Goal: Task Accomplishment & Management: Manage account settings

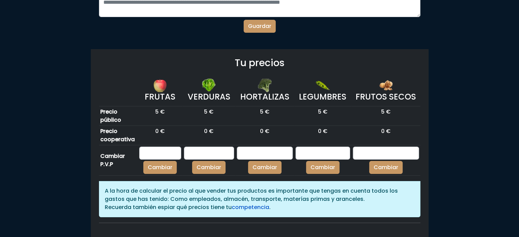
scroll to position [48, 0]
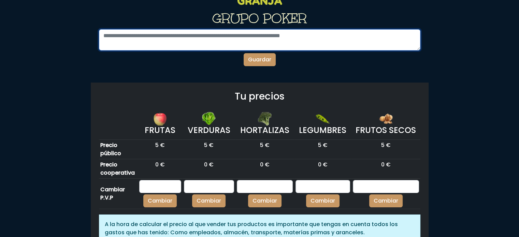
click at [163, 31] on textarea at bounding box center [259, 39] width 321 height 21
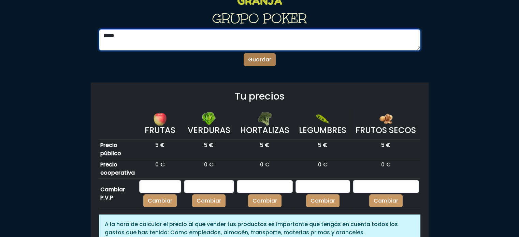
type textarea "****"
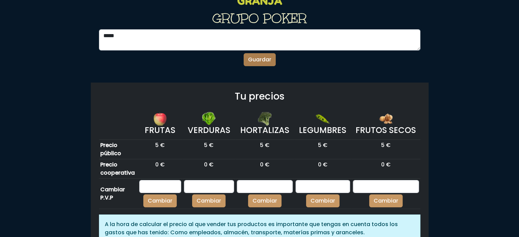
click at [262, 60] on button "Guardar" at bounding box center [260, 59] width 32 height 13
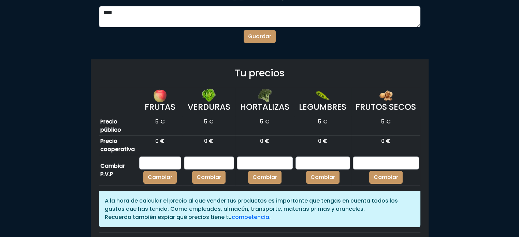
scroll to position [109, 0]
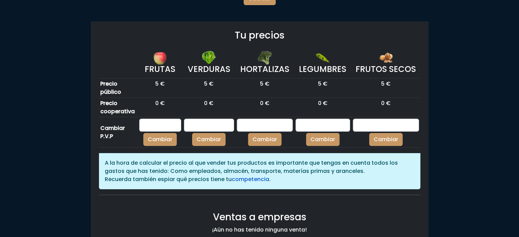
click at [249, 180] on link "competencia" at bounding box center [251, 179] width 38 height 8
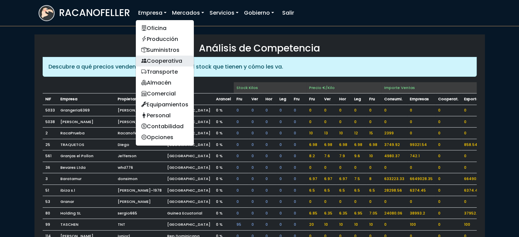
click at [157, 61] on link "Cooperativa" at bounding box center [165, 61] width 58 height 11
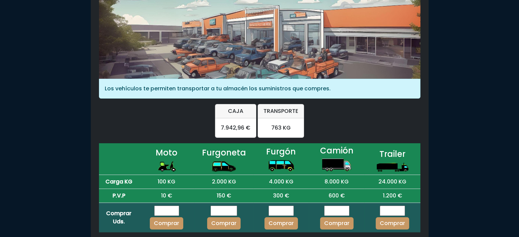
scroll to position [96, 0]
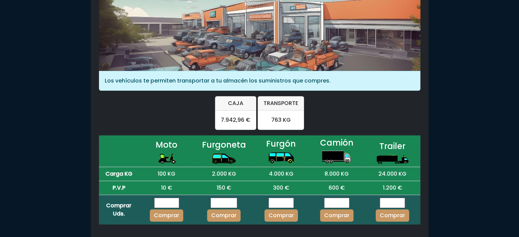
click at [219, 203] on input "number" at bounding box center [223, 203] width 27 height 10
type input "*"
click at [220, 216] on button "Comprar" at bounding box center [223, 215] width 33 height 12
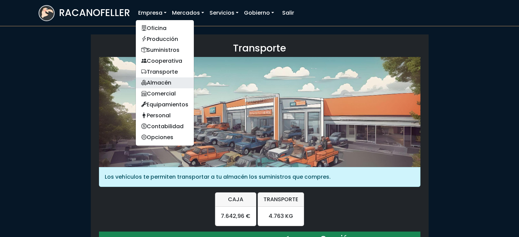
click at [159, 82] on link "Almacén" at bounding box center [165, 82] width 58 height 11
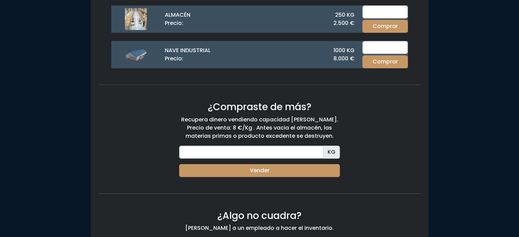
scroll to position [327, 0]
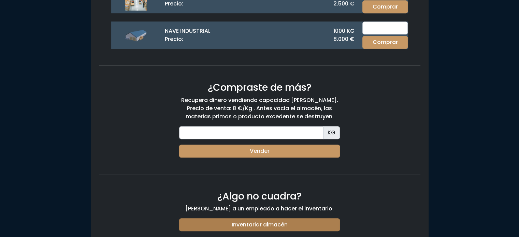
click at [267, 221] on link "Inventariar almacén" at bounding box center [259, 224] width 161 height 13
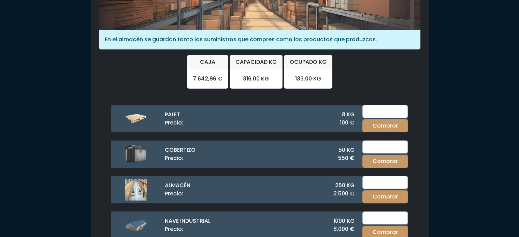
scroll to position [136, 0]
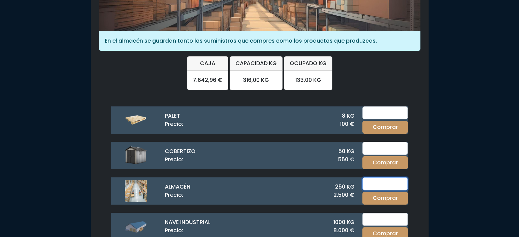
click at [380, 184] on input "number" at bounding box center [384, 183] width 45 height 13
type input "2"
type input "1"
click at [386, 196] on button "Comprar" at bounding box center [384, 198] width 45 height 13
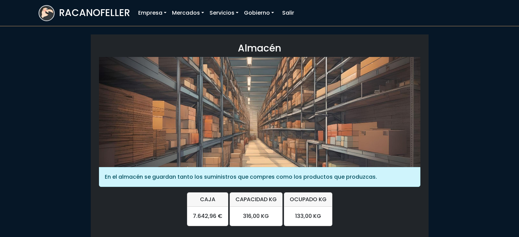
scroll to position [136, 0]
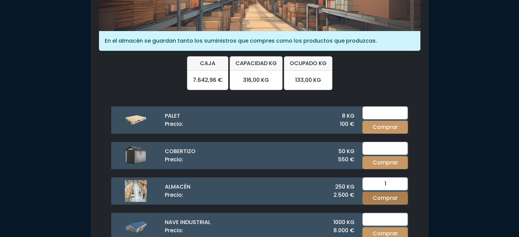
click at [381, 197] on button "Comprar" at bounding box center [384, 198] width 45 height 13
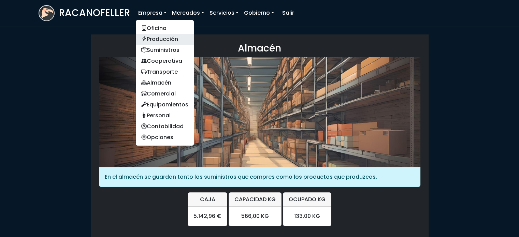
click at [156, 37] on link "Producción" at bounding box center [165, 39] width 58 height 11
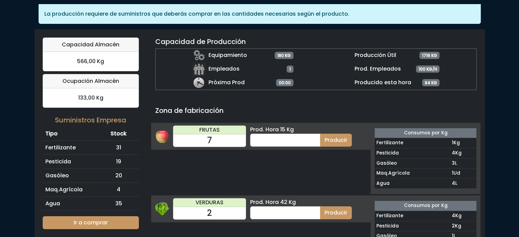
scroll to position [45, 0]
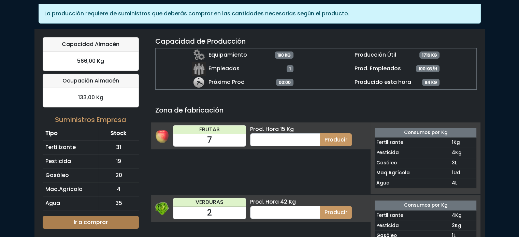
click at [80, 219] on link "Ir a comprar" at bounding box center [91, 222] width 96 height 13
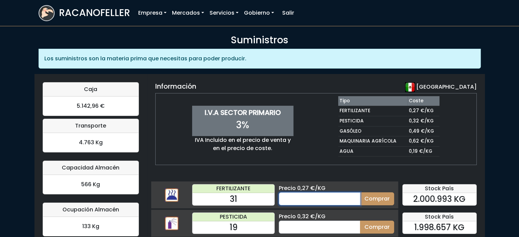
click at [292, 200] on input "number" at bounding box center [320, 198] width 82 height 13
type input "60"
click at [379, 199] on button "Comprar" at bounding box center [377, 198] width 34 height 13
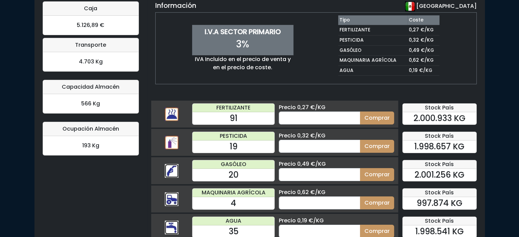
scroll to position [82, 0]
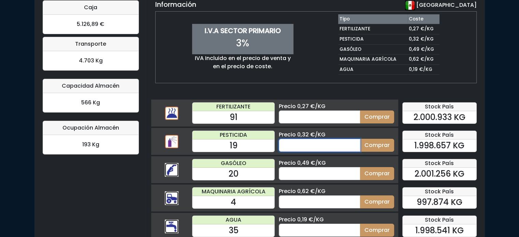
click at [289, 146] on input "number" at bounding box center [320, 145] width 82 height 13
type input "66"
click at [369, 144] on button "Comprar" at bounding box center [377, 145] width 34 height 13
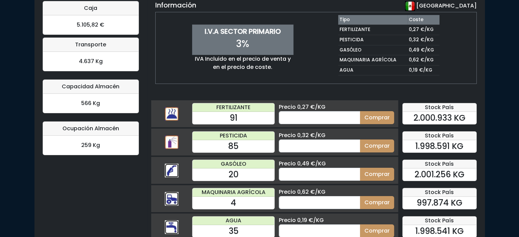
scroll to position [92, 0]
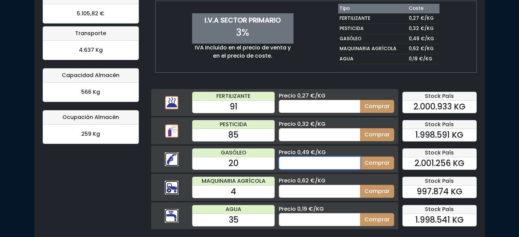
click at [289, 163] on input "number" at bounding box center [320, 163] width 82 height 13
type input "66"
click at [377, 162] on button "Comprar" at bounding box center [377, 163] width 34 height 13
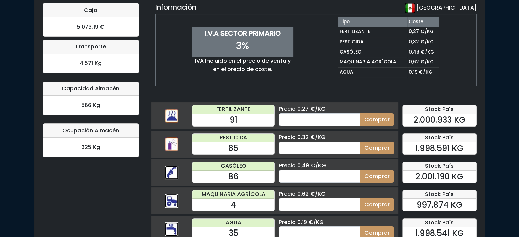
scroll to position [92, 0]
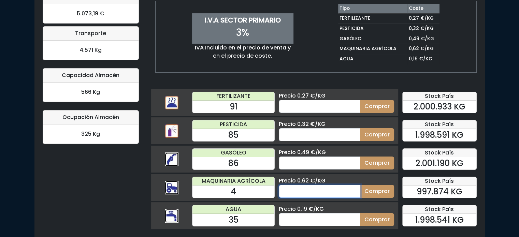
click at [294, 192] on input "number" at bounding box center [320, 191] width 82 height 13
type input "66"
click at [384, 190] on button "Comprar" at bounding box center [377, 191] width 34 height 13
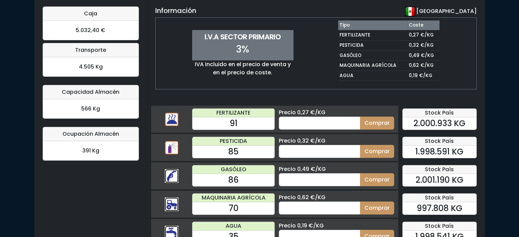
scroll to position [92, 0]
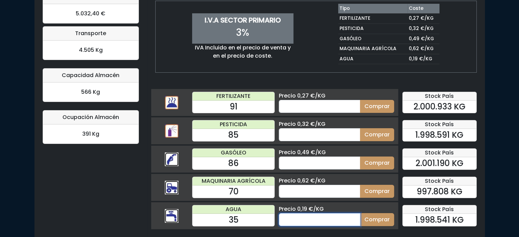
click at [325, 217] on input "number" at bounding box center [320, 219] width 82 height 13
type input "66"
click at [375, 217] on button "Comprar" at bounding box center [377, 219] width 34 height 13
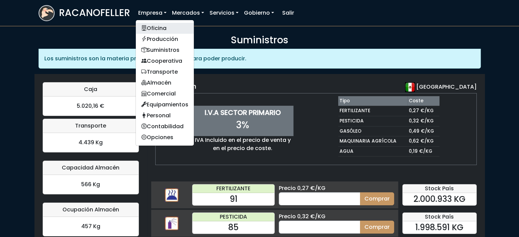
click at [158, 27] on link "Oficina" at bounding box center [165, 28] width 58 height 11
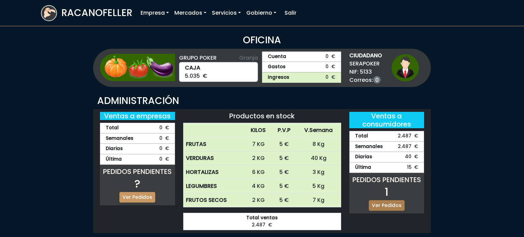
click at [388, 205] on link "Ver Pedidos" at bounding box center [387, 205] width 36 height 11
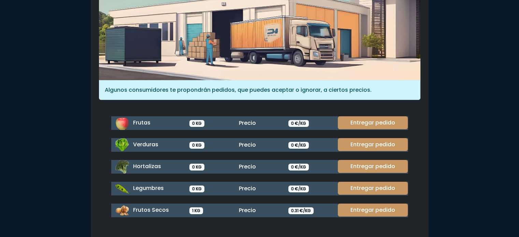
scroll to position [91, 0]
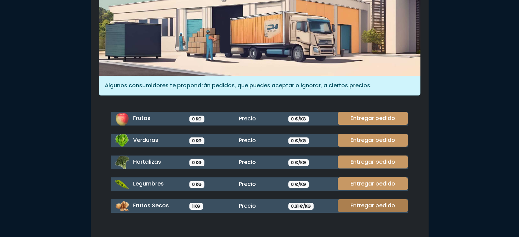
click at [374, 205] on link "Entregar pedido" at bounding box center [373, 205] width 70 height 13
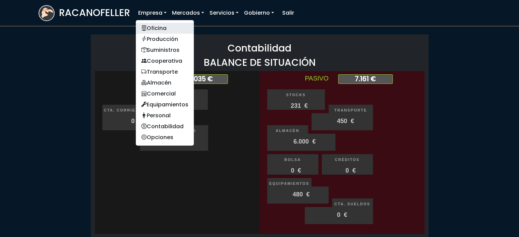
click at [161, 26] on link "Oficina" at bounding box center [165, 28] width 58 height 11
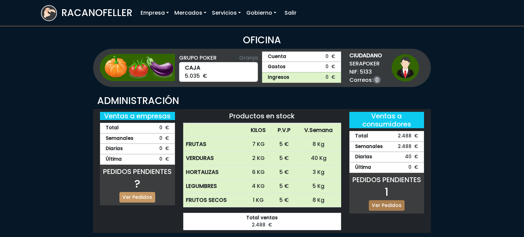
click at [390, 203] on link "Ver Pedidos" at bounding box center [387, 205] width 36 height 11
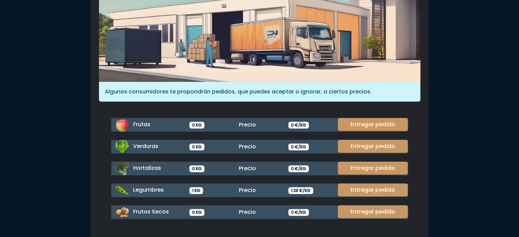
scroll to position [91, 0]
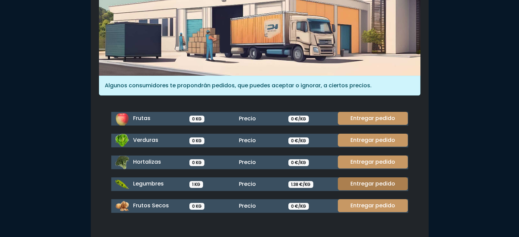
click at [375, 180] on link "Entregar pedido" at bounding box center [373, 183] width 70 height 13
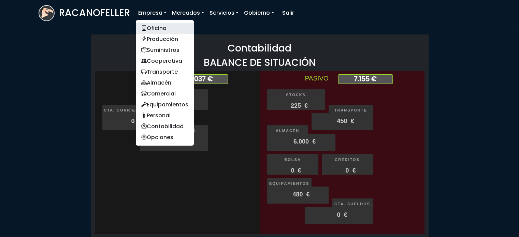
click at [163, 30] on link "Oficina" at bounding box center [165, 28] width 58 height 11
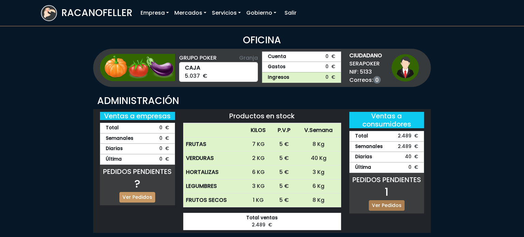
click at [388, 204] on link "Ver Pedidos" at bounding box center [387, 205] width 36 height 11
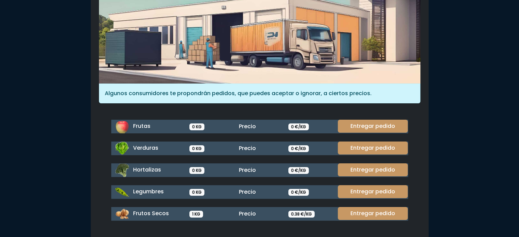
scroll to position [91, 0]
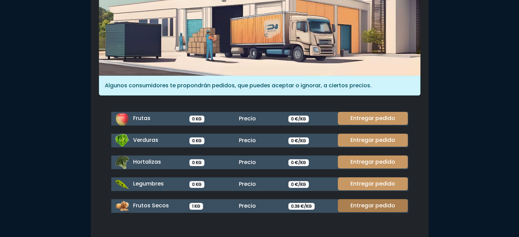
click at [369, 205] on link "Entregar pedido" at bounding box center [373, 205] width 70 height 13
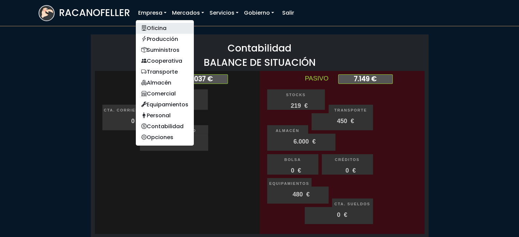
click at [153, 28] on link "Oficina" at bounding box center [165, 28] width 58 height 11
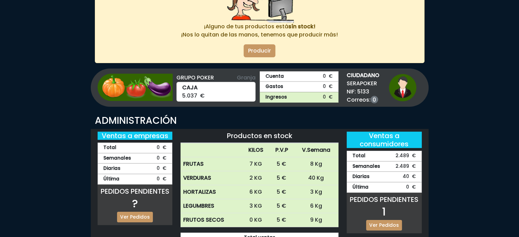
scroll to position [92, 0]
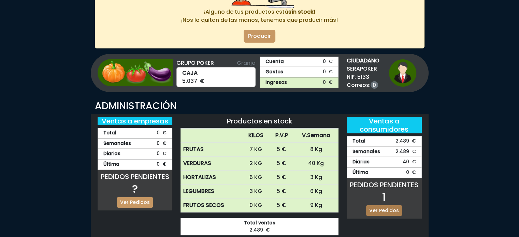
click at [386, 208] on link "Ver Pedidos" at bounding box center [384, 210] width 36 height 11
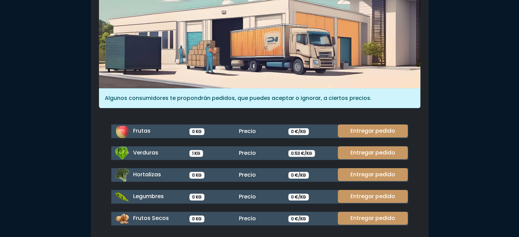
scroll to position [91, 0]
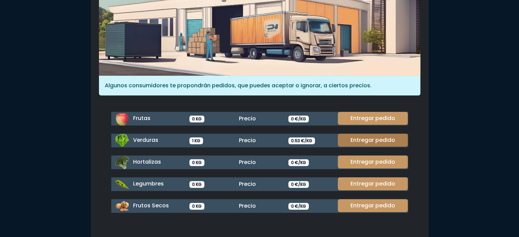
click at [387, 139] on link "Entregar pedido" at bounding box center [373, 140] width 70 height 13
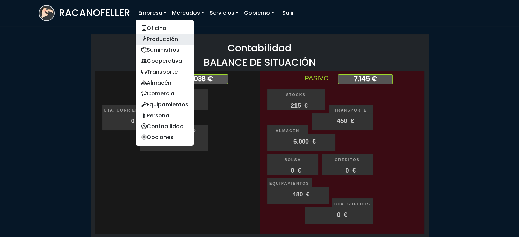
click at [157, 39] on link "Producción" at bounding box center [165, 39] width 58 height 11
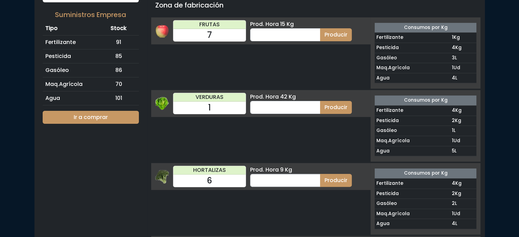
scroll to position [150, 0]
click at [263, 34] on input "number" at bounding box center [285, 34] width 70 height 13
type input "11"
click at [337, 34] on button "Producir" at bounding box center [336, 34] width 32 height 13
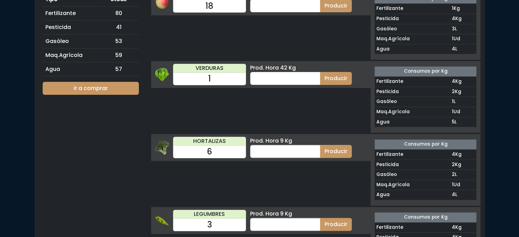
scroll to position [205, 0]
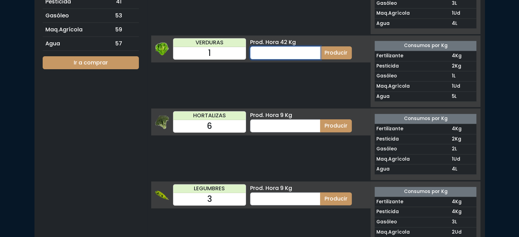
click at [275, 52] on input "number" at bounding box center [285, 52] width 70 height 13
type input "11"
click at [336, 49] on button "Producir" at bounding box center [336, 52] width 32 height 13
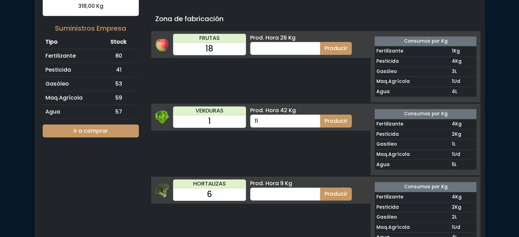
scroll to position [133, 0]
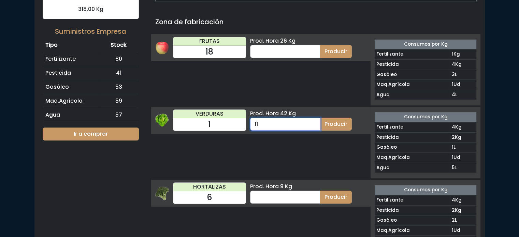
click at [271, 120] on input "11" at bounding box center [285, 124] width 70 height 13
type input "1"
type input "8"
click at [334, 122] on button "Producir" at bounding box center [336, 124] width 32 height 13
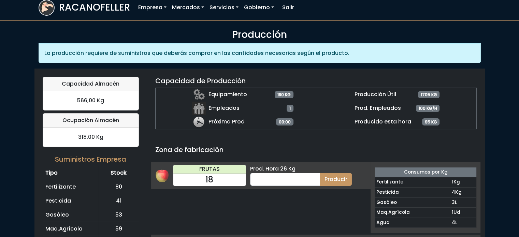
scroll to position [5, 0]
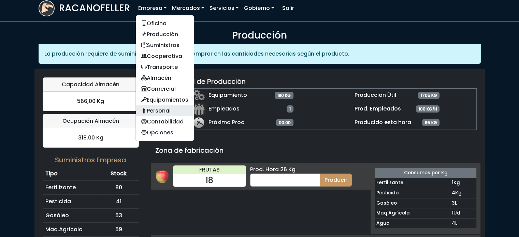
click at [161, 109] on link "Personal" at bounding box center [165, 110] width 58 height 11
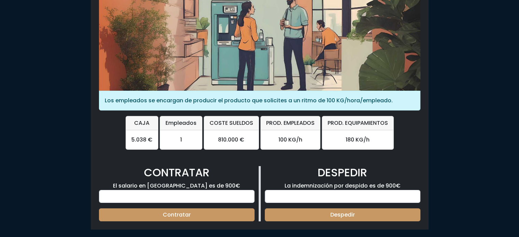
scroll to position [82, 0]
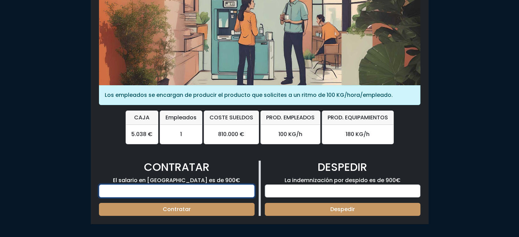
click at [169, 189] on input "number" at bounding box center [177, 191] width 156 height 13
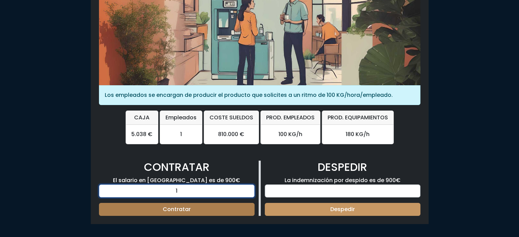
type input "1"
click at [183, 208] on button "Contratar" at bounding box center [177, 209] width 156 height 13
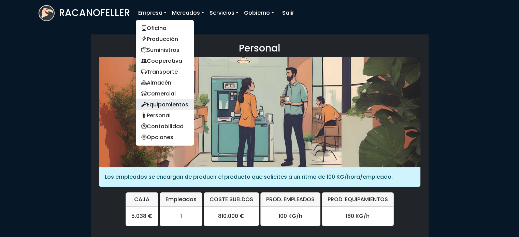
click at [179, 104] on link "Equipamientos" at bounding box center [165, 104] width 58 height 11
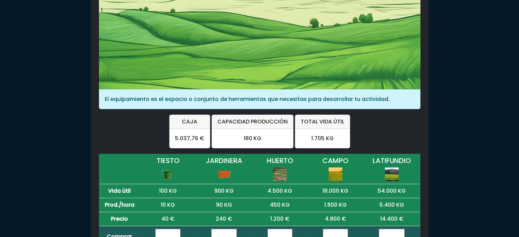
scroll to position [109, 0]
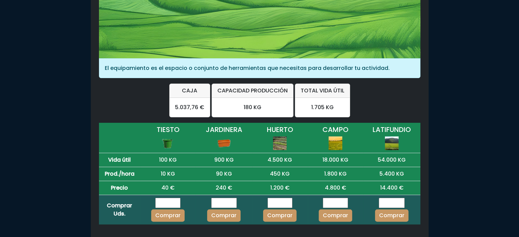
click at [281, 204] on input "number" at bounding box center [279, 203] width 25 height 10
type input "*"
click at [285, 213] on button "Comprar" at bounding box center [279, 215] width 33 height 12
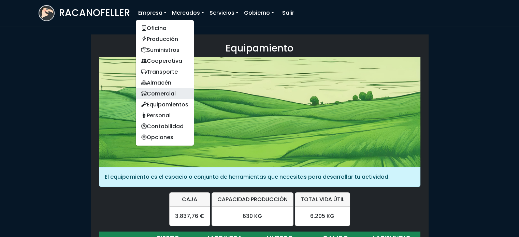
click at [161, 94] on link "Comercial" at bounding box center [165, 93] width 58 height 11
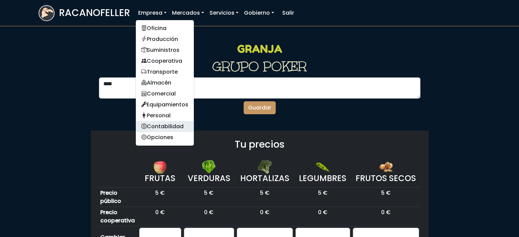
click at [158, 127] on link "Contabilidad" at bounding box center [165, 126] width 58 height 11
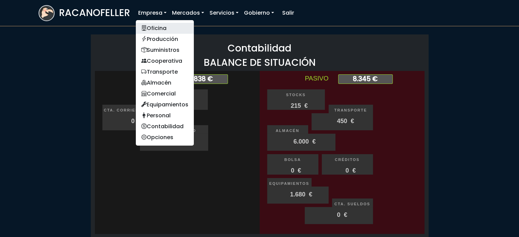
click at [156, 28] on link "Oficina" at bounding box center [165, 28] width 58 height 11
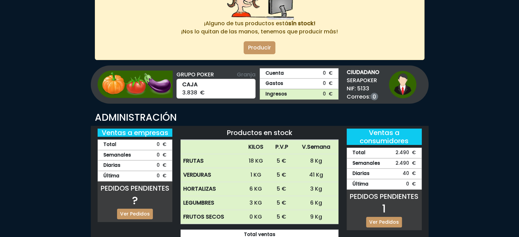
scroll to position [92, 0]
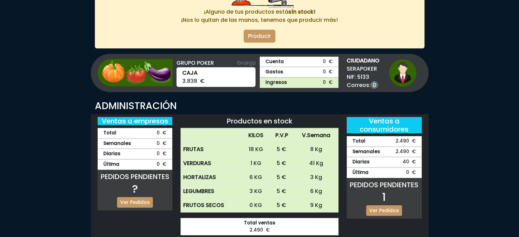
click at [287, 61] on link "Cuenta 0 €" at bounding box center [299, 62] width 79 height 11
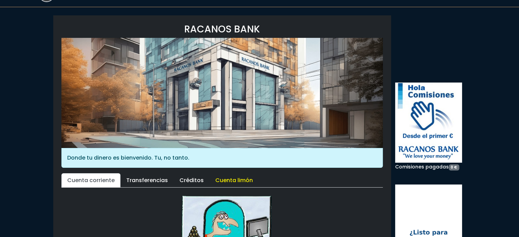
scroll to position [15, 0]
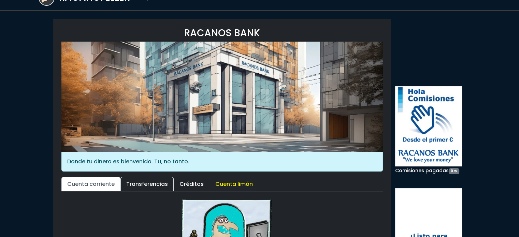
click at [145, 183] on link "Transferencias" at bounding box center [146, 184] width 53 height 14
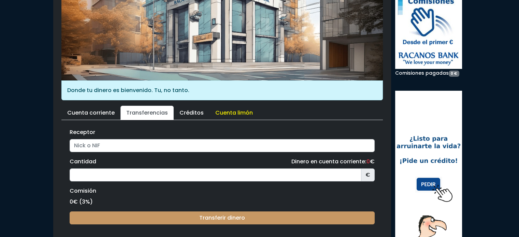
scroll to position [141, 0]
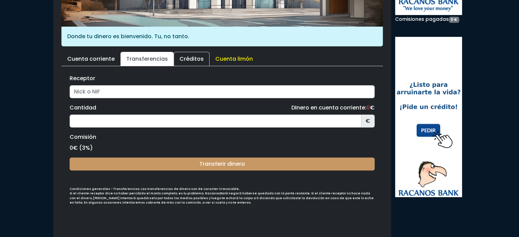
click at [192, 56] on link "Créditos" at bounding box center [192, 59] width 36 height 14
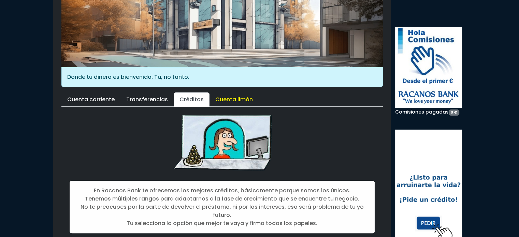
scroll to position [100, 0]
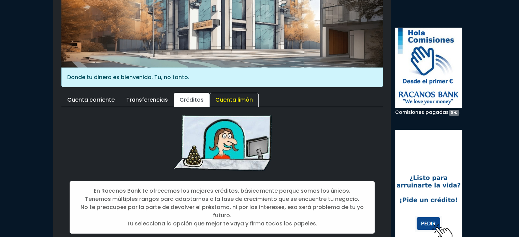
click at [223, 97] on link "Cuenta limón" at bounding box center [233, 100] width 49 height 14
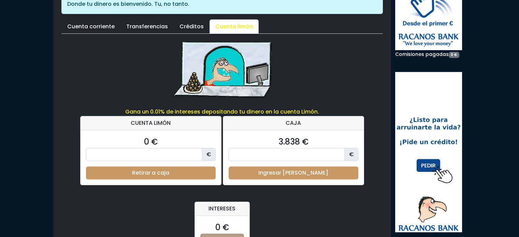
scroll to position [195, 0]
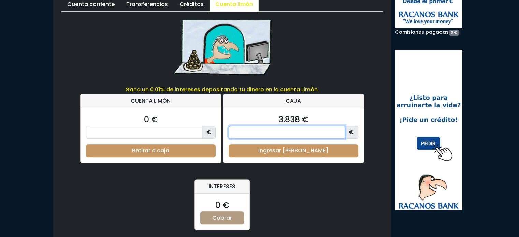
click at [269, 134] on input "number" at bounding box center [287, 132] width 116 height 13
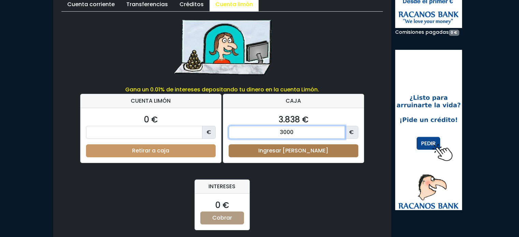
type input "3000"
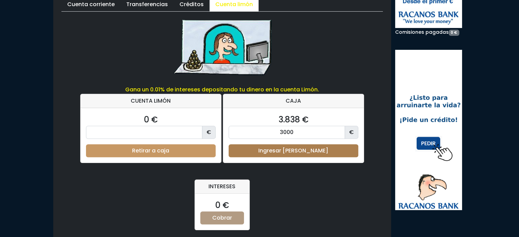
click at [307, 148] on button "Ingresar [PERSON_NAME]" at bounding box center [294, 150] width 130 height 13
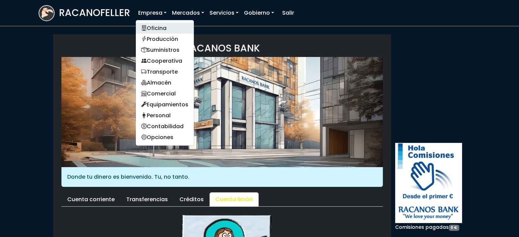
click at [153, 27] on link "Oficina" at bounding box center [165, 28] width 58 height 11
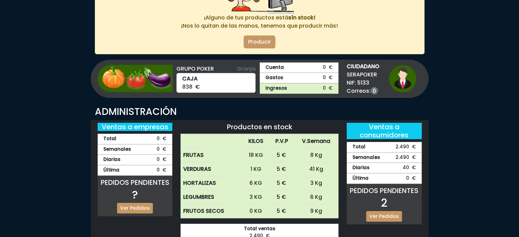
scroll to position [92, 0]
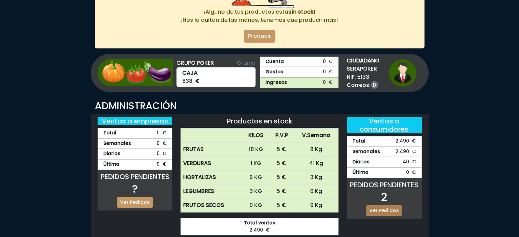
click at [389, 207] on link "Ver Pedidos" at bounding box center [384, 210] width 36 height 11
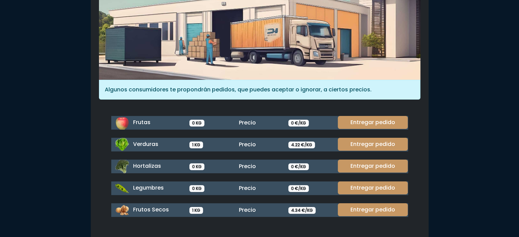
scroll to position [91, 0]
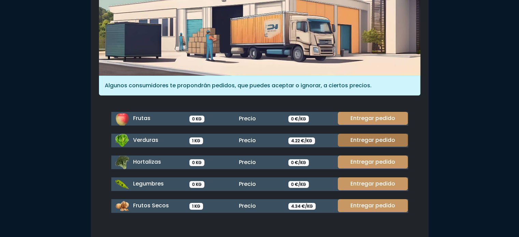
click at [366, 141] on link "Entregar pedido" at bounding box center [373, 140] width 70 height 13
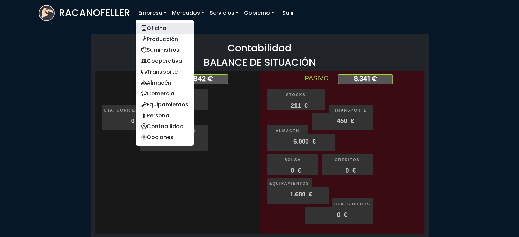
click at [159, 29] on link "Oficina" at bounding box center [165, 28] width 58 height 11
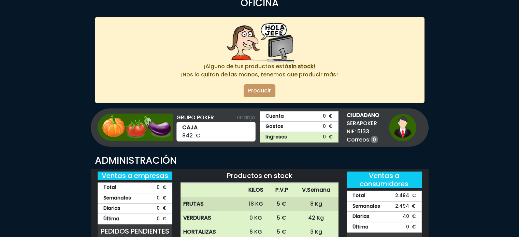
scroll to position [92, 0]
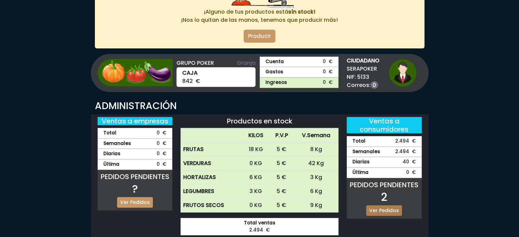
click at [385, 210] on link "Ver Pedidos" at bounding box center [384, 210] width 36 height 11
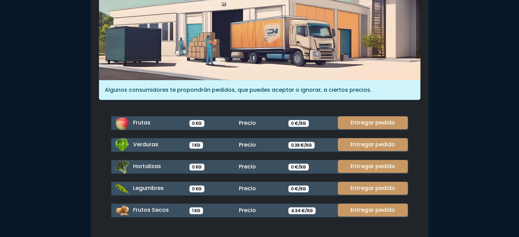
scroll to position [91, 0]
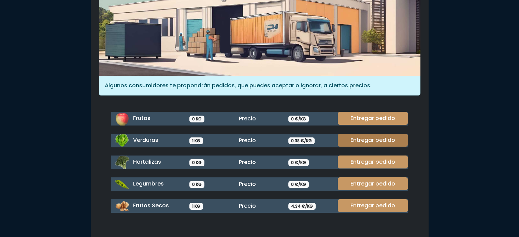
click at [357, 142] on link "Entregar pedido" at bounding box center [373, 140] width 70 height 13
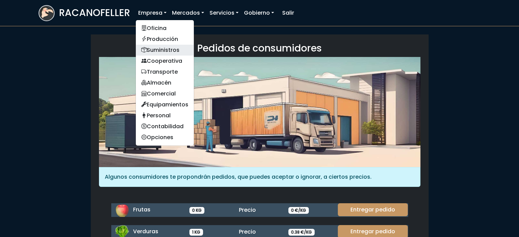
click at [157, 50] on link "Suministros" at bounding box center [165, 50] width 58 height 11
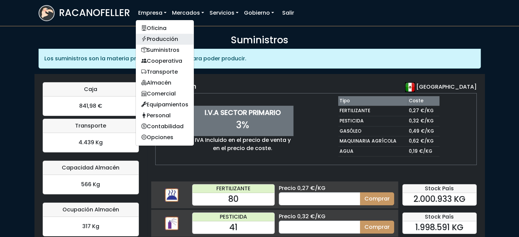
click at [161, 41] on link "Producción" at bounding box center [165, 39] width 58 height 11
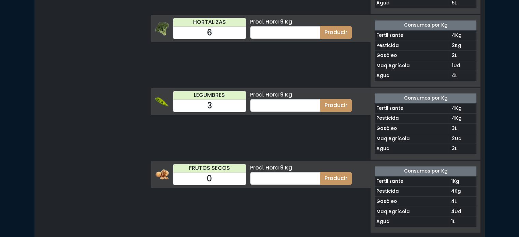
scroll to position [300, 0]
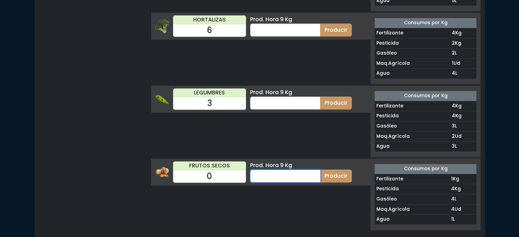
click at [274, 176] on input "number" at bounding box center [285, 176] width 70 height 13
type input "9"
click at [335, 172] on button "Producir" at bounding box center [336, 176] width 32 height 13
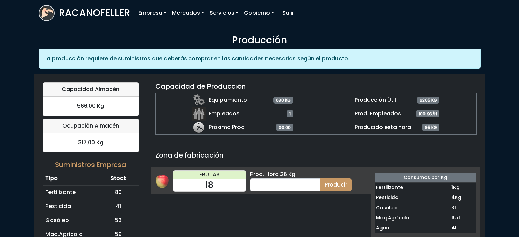
scroll to position [300, 0]
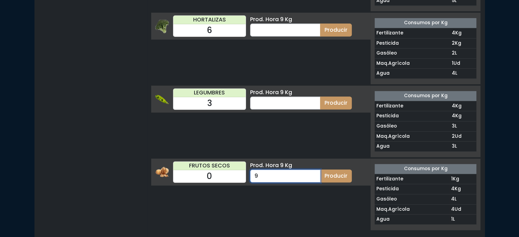
click at [261, 174] on input "9" at bounding box center [285, 176] width 70 height 13
type input "8"
click at [333, 173] on button "Producir" at bounding box center [336, 176] width 32 height 13
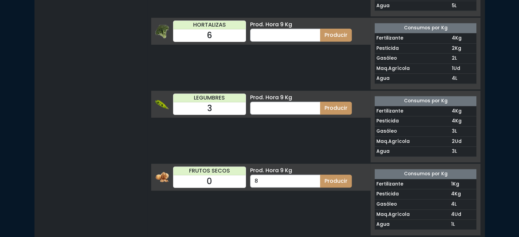
scroll to position [300, 0]
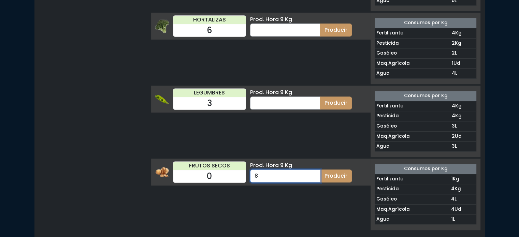
click at [259, 172] on input "8" at bounding box center [285, 176] width 70 height 13
type input "5"
click at [337, 172] on button "Producir" at bounding box center [336, 176] width 32 height 13
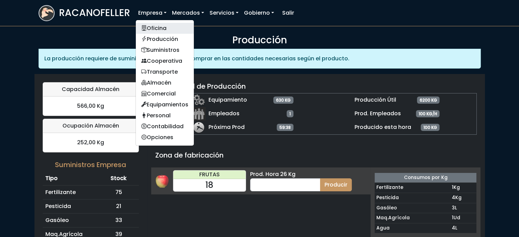
click at [157, 30] on link "Oficina" at bounding box center [165, 28] width 58 height 11
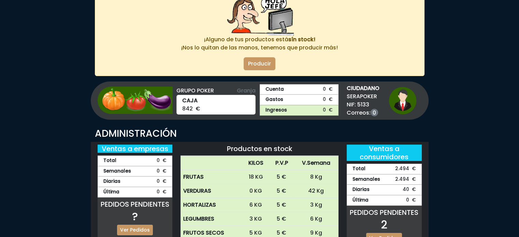
scroll to position [92, 0]
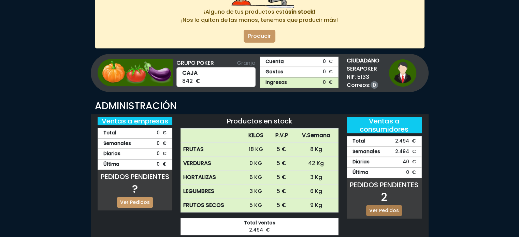
click at [385, 209] on link "Ver Pedidos" at bounding box center [384, 210] width 36 height 11
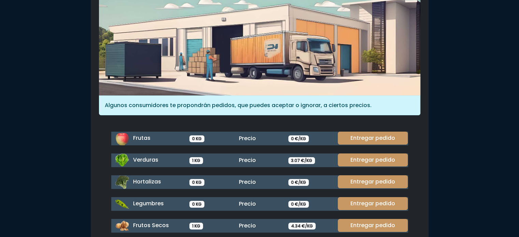
scroll to position [91, 0]
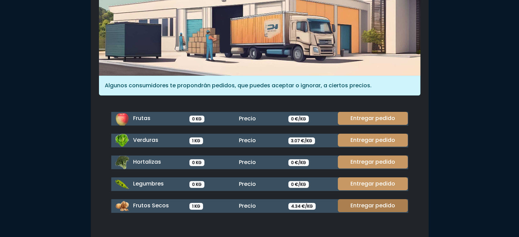
click at [371, 204] on link "Entregar pedido" at bounding box center [373, 205] width 70 height 13
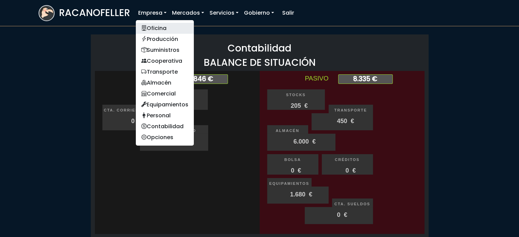
click at [155, 27] on link "Oficina" at bounding box center [165, 28] width 58 height 11
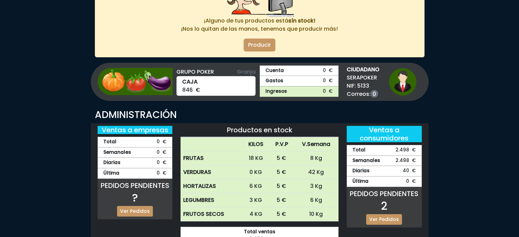
scroll to position [92, 0]
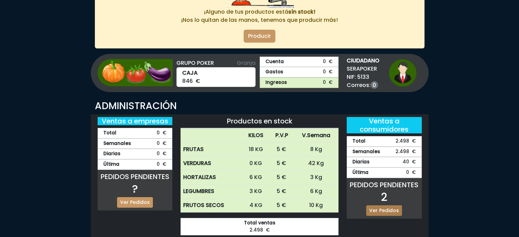
click at [386, 209] on link "Ver Pedidos" at bounding box center [384, 210] width 36 height 11
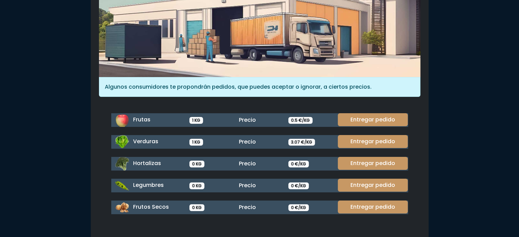
scroll to position [91, 0]
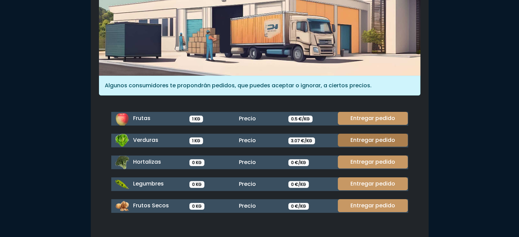
click at [373, 137] on link "Entregar pedido" at bounding box center [373, 140] width 70 height 13
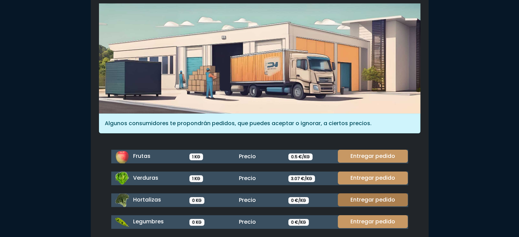
scroll to position [55, 0]
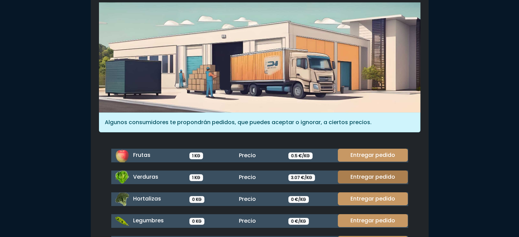
click at [396, 179] on link "Entregar pedido" at bounding box center [373, 177] width 70 height 13
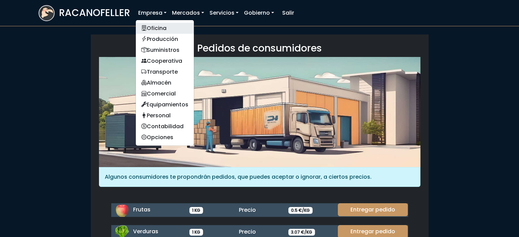
click at [158, 28] on link "Oficina" at bounding box center [165, 28] width 58 height 11
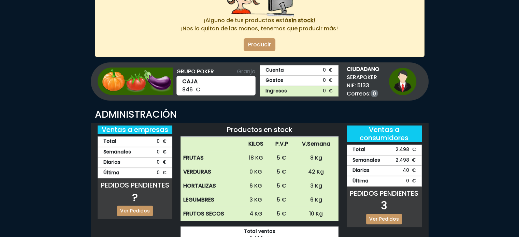
scroll to position [92, 0]
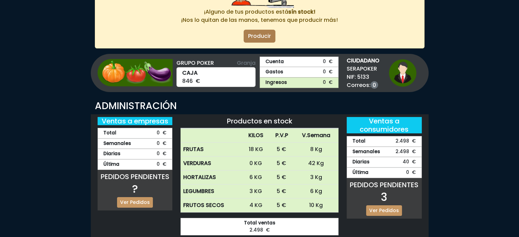
click at [258, 35] on link "Producir" at bounding box center [260, 36] width 32 height 13
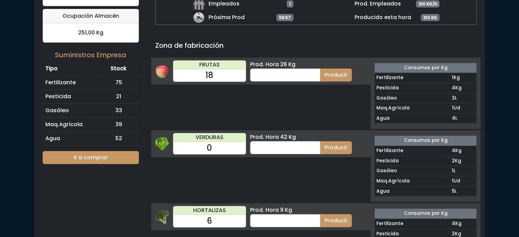
scroll to position [109, 0]
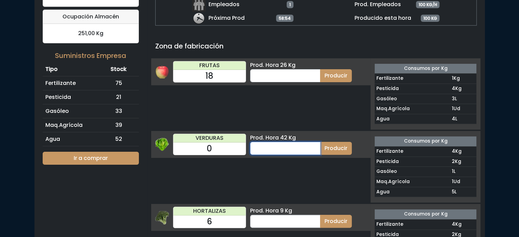
click at [261, 148] on input "number" at bounding box center [285, 148] width 70 height 13
type input "11"
click at [338, 148] on button "Producir" at bounding box center [336, 148] width 32 height 13
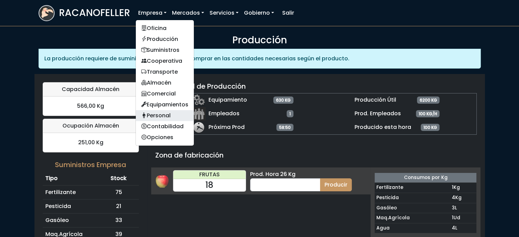
click at [166, 116] on link "Personal" at bounding box center [165, 115] width 58 height 11
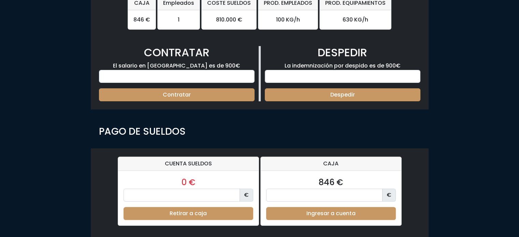
scroll to position [205, 0]
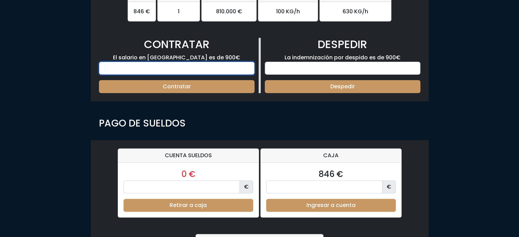
click at [172, 68] on input "number" at bounding box center [177, 68] width 156 height 13
type input "1"
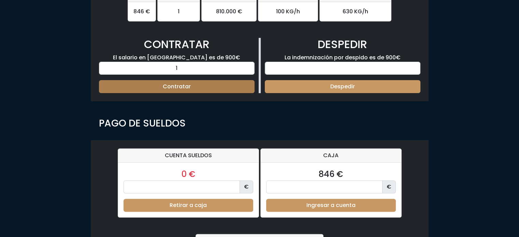
click at [209, 84] on button "Contratar" at bounding box center [177, 86] width 156 height 13
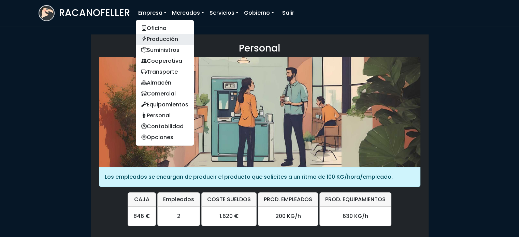
click at [157, 39] on link "Producción" at bounding box center [165, 39] width 58 height 11
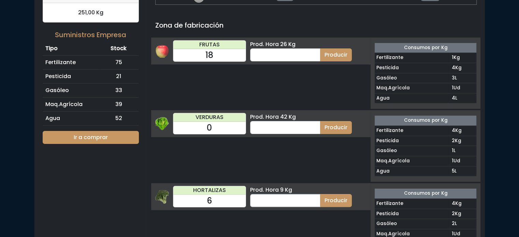
scroll to position [136, 0]
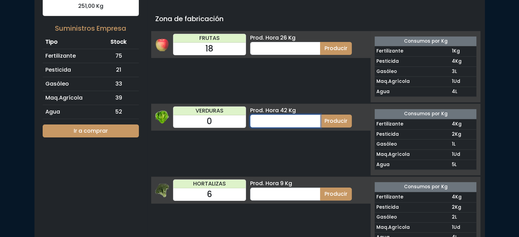
click at [273, 120] on input "number" at bounding box center [285, 121] width 70 height 13
type input "11"
click at [336, 121] on button "Producir" at bounding box center [336, 121] width 32 height 13
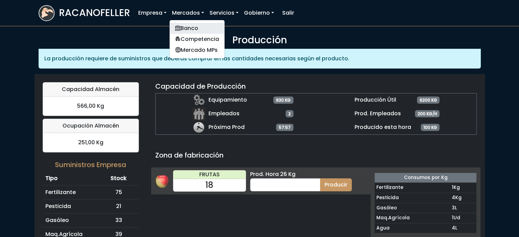
click at [190, 26] on link "Banco" at bounding box center [197, 28] width 55 height 11
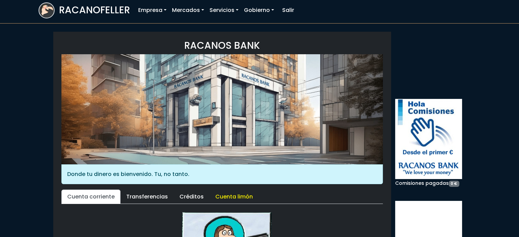
scroll to position [2, 0]
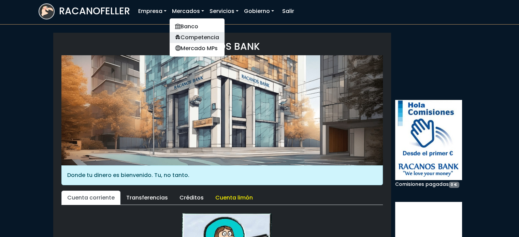
click at [189, 36] on link "Competencia" at bounding box center [197, 37] width 55 height 11
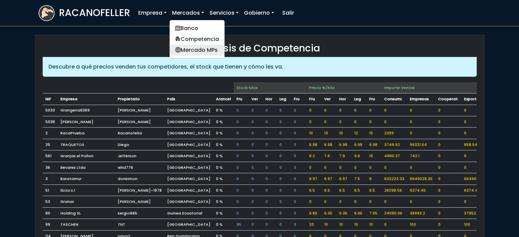
click at [194, 50] on link "Mercado MPs" at bounding box center [197, 50] width 55 height 11
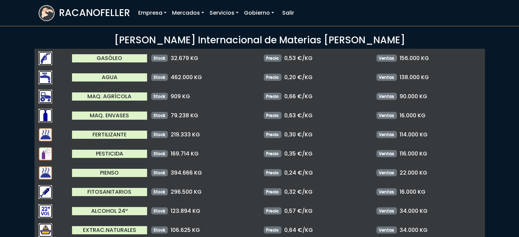
click at [456, 58] on div "Ventas 156.000 KG" at bounding box center [428, 58] width 113 height 8
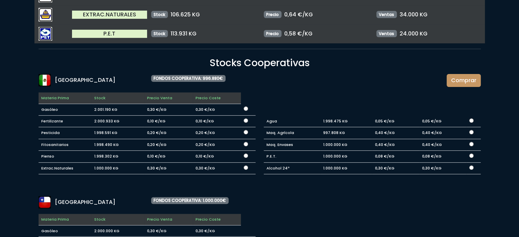
scroll to position [205, 0]
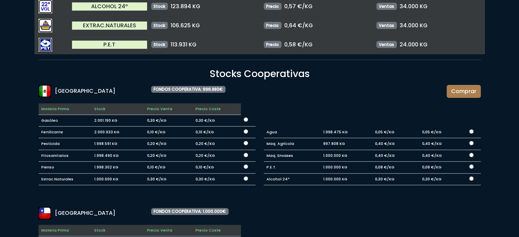
click at [464, 90] on button "Comprar" at bounding box center [463, 91] width 34 height 13
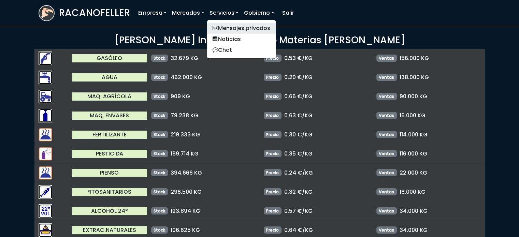
click at [231, 28] on link "Mensajes privados" at bounding box center [241, 28] width 69 height 11
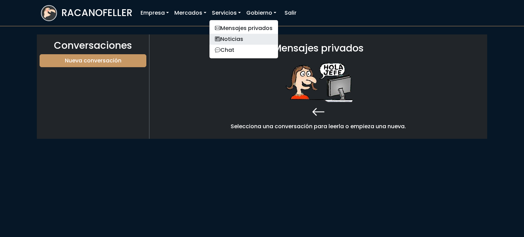
click at [225, 36] on link "Noticias" at bounding box center [243, 39] width 69 height 11
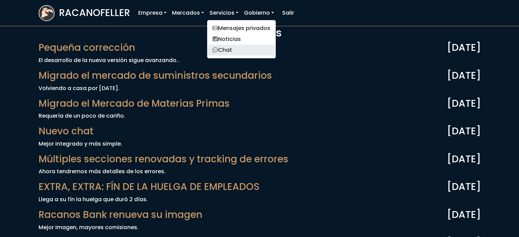
click at [225, 49] on link "Chat" at bounding box center [241, 50] width 69 height 11
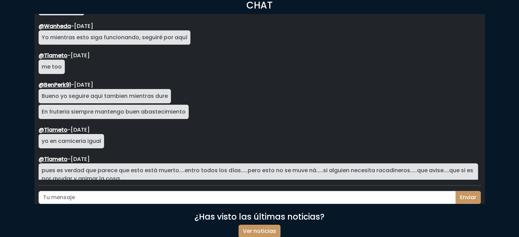
scroll to position [1108, 0]
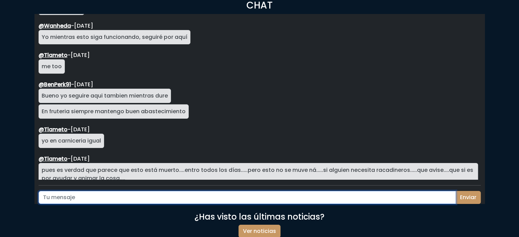
click at [276, 200] on input "text" at bounding box center [247, 197] width 417 height 13
type input "HOLA"
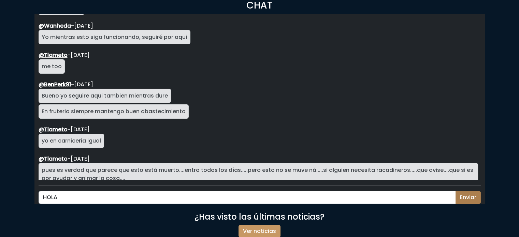
click at [469, 197] on button "Enviar" at bounding box center [467, 197] width 25 height 13
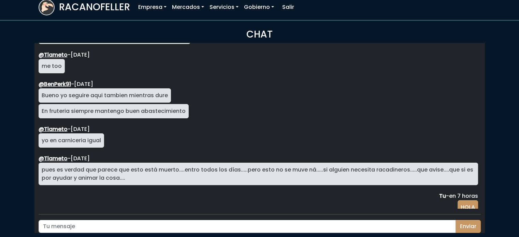
scroll to position [0, 0]
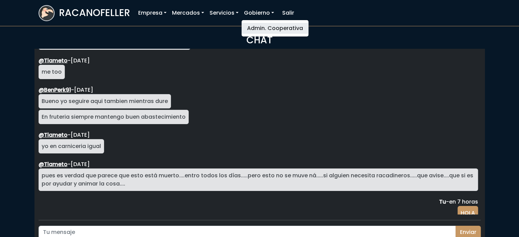
click at [265, 26] on link "Admin. Cooperativa" at bounding box center [274, 28] width 67 height 11
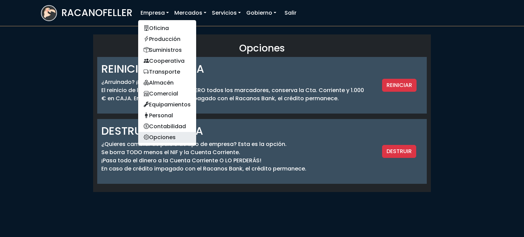
click at [160, 139] on link "Opciones" at bounding box center [167, 137] width 58 height 11
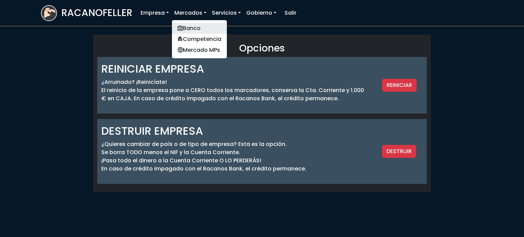
click at [191, 29] on link "Banco" at bounding box center [199, 28] width 55 height 11
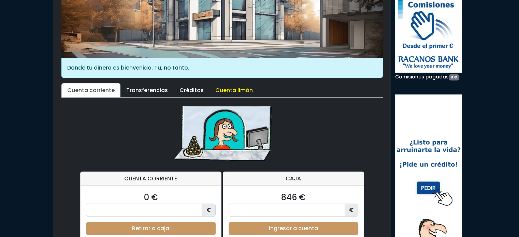
scroll to position [179, 0]
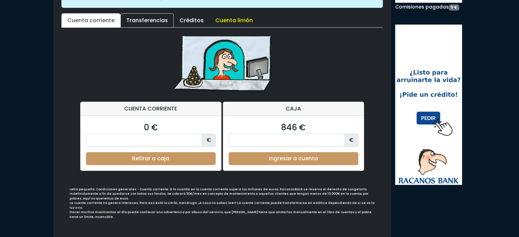
click at [150, 19] on link "Transferencias" at bounding box center [146, 20] width 53 height 14
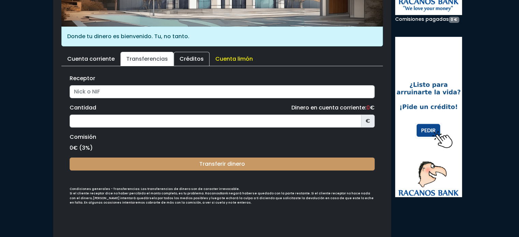
click at [187, 56] on link "Créditos" at bounding box center [192, 59] width 36 height 14
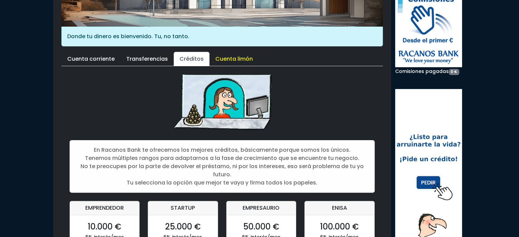
click at [187, 56] on link "Créditos" at bounding box center [192, 59] width 36 height 14
click at [237, 58] on link "Cuenta limón" at bounding box center [233, 59] width 49 height 14
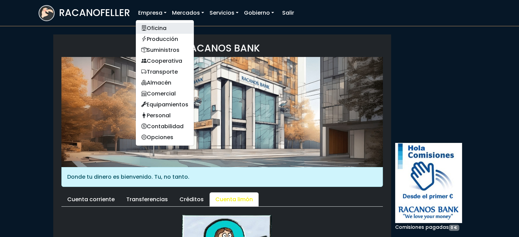
click at [156, 26] on link "Oficina" at bounding box center [165, 28] width 58 height 11
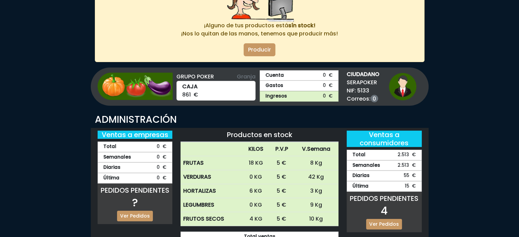
scroll to position [92, 0]
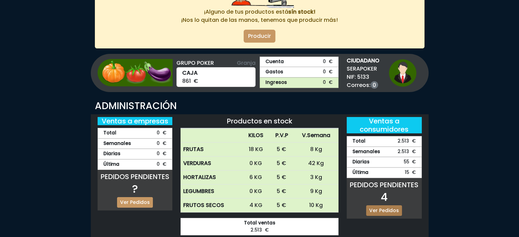
click at [382, 206] on link "Ver Pedidos" at bounding box center [384, 210] width 36 height 11
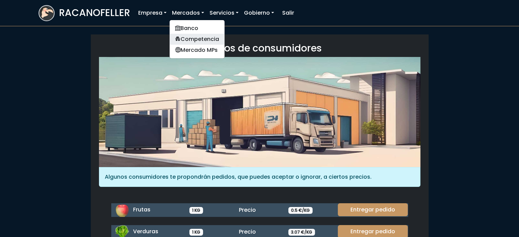
click at [198, 40] on link "Competencia" at bounding box center [197, 39] width 55 height 11
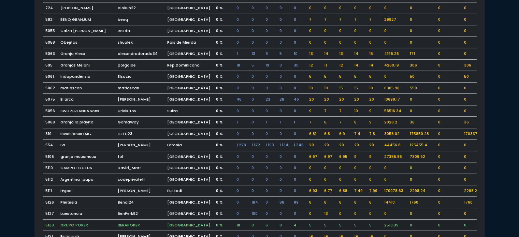
scroll to position [603, 0]
